Goal: Task Accomplishment & Management: Manage account settings

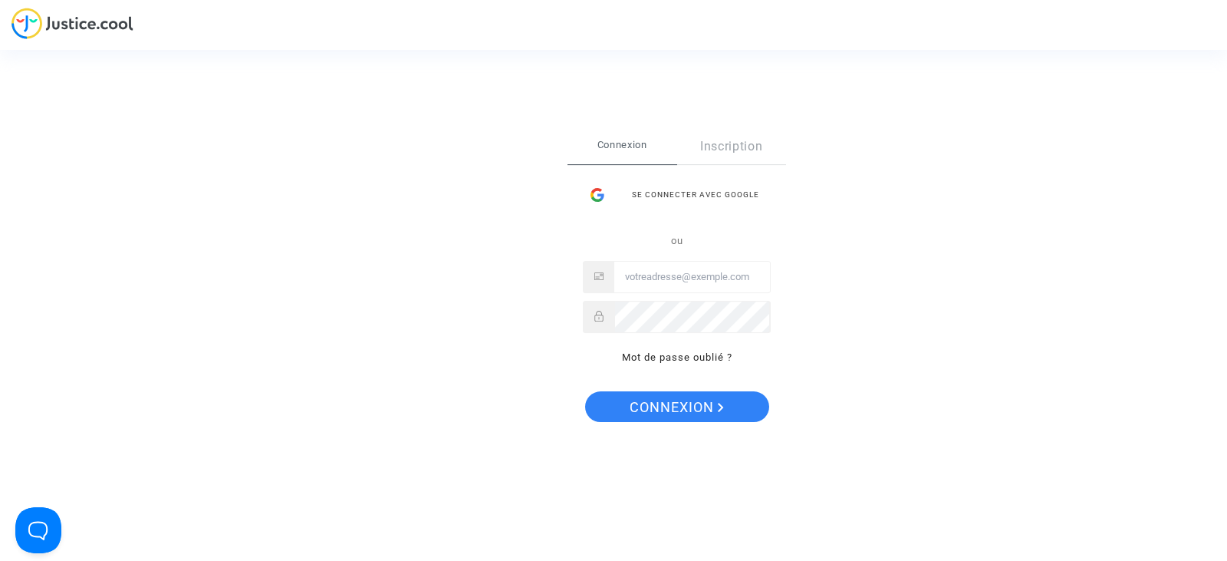
type input "juridique.par@tunisair.fr"
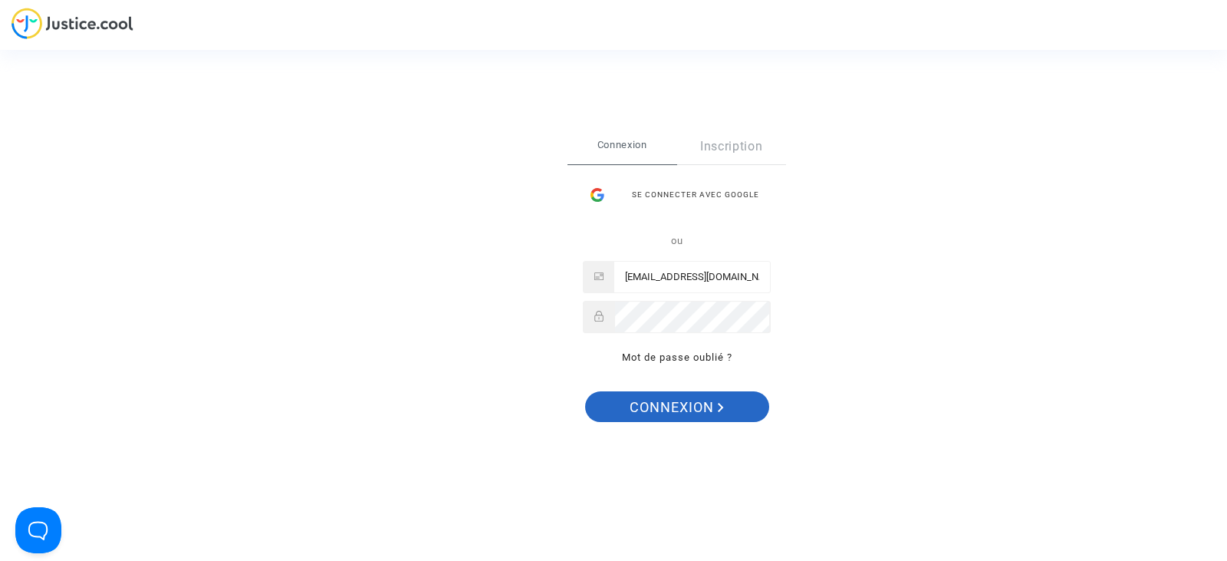
click at [699, 400] on span "Connexion" at bounding box center [677, 407] width 94 height 32
